Goal: Transaction & Acquisition: Purchase product/service

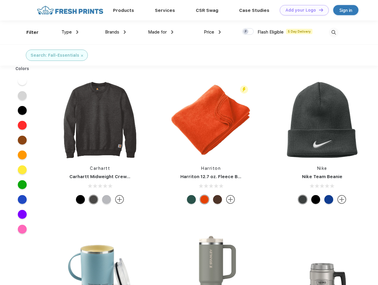
click at [302, 10] on link "Add your Logo Design Tool" at bounding box center [304, 10] width 49 height 10
click at [0, 0] on div "Design Tool" at bounding box center [0, 0] width 0 height 0
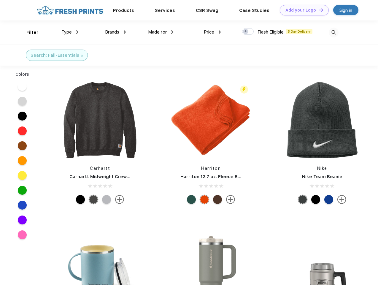
click at [318, 10] on link "Add your Logo Design Tool" at bounding box center [304, 10] width 49 height 10
click at [28, 32] on div "Filter" at bounding box center [32, 32] width 12 height 7
click at [70, 32] on span "Type" at bounding box center [66, 31] width 10 height 5
click at [115, 32] on span "Brands" at bounding box center [112, 31] width 14 height 5
click at [161, 32] on span "Made for" at bounding box center [157, 31] width 19 height 5
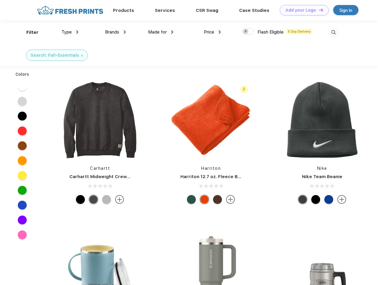
click at [212, 32] on span "Price" at bounding box center [209, 31] width 10 height 5
click at [248, 32] on div at bounding box center [248, 31] width 12 height 7
click at [246, 32] on input "checkbox" at bounding box center [244, 30] width 4 height 4
click at [333, 32] on img at bounding box center [333, 33] width 10 height 10
